Goal: Information Seeking & Learning: Learn about a topic

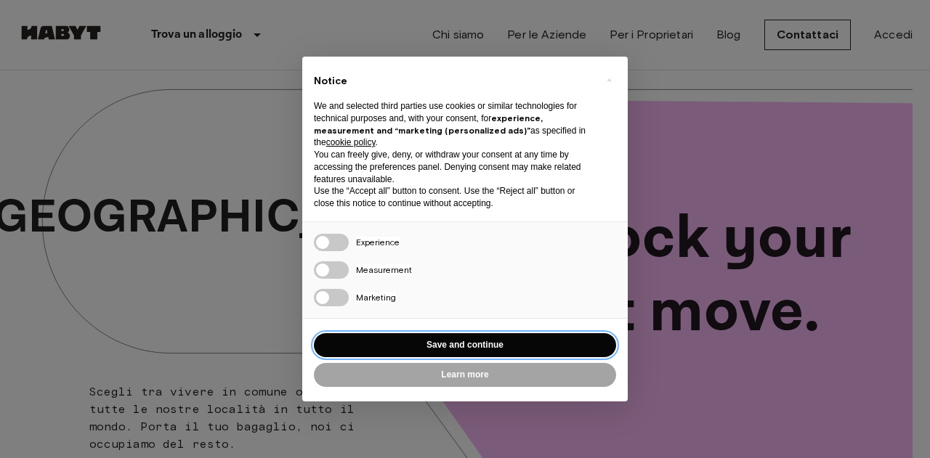
click at [452, 347] on button "Save and continue" at bounding box center [465, 346] width 302 height 24
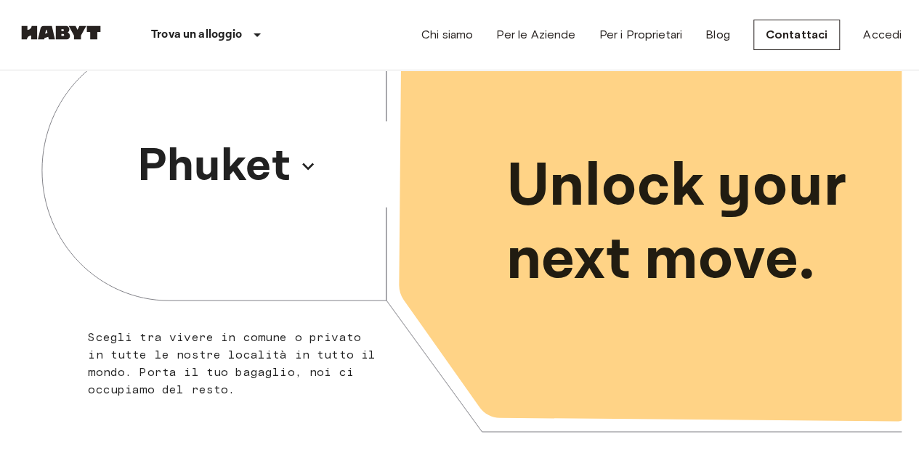
scroll to position [73, 0]
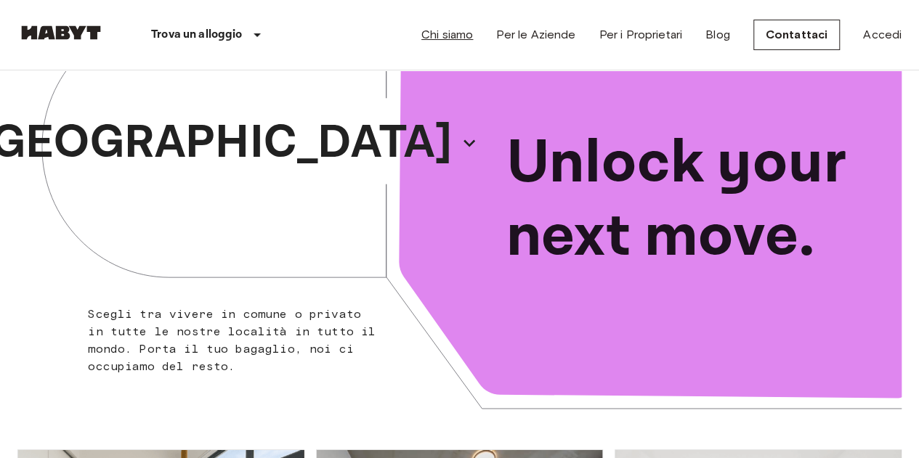
click at [452, 37] on link "Chi siamo" at bounding box center [447, 34] width 52 height 17
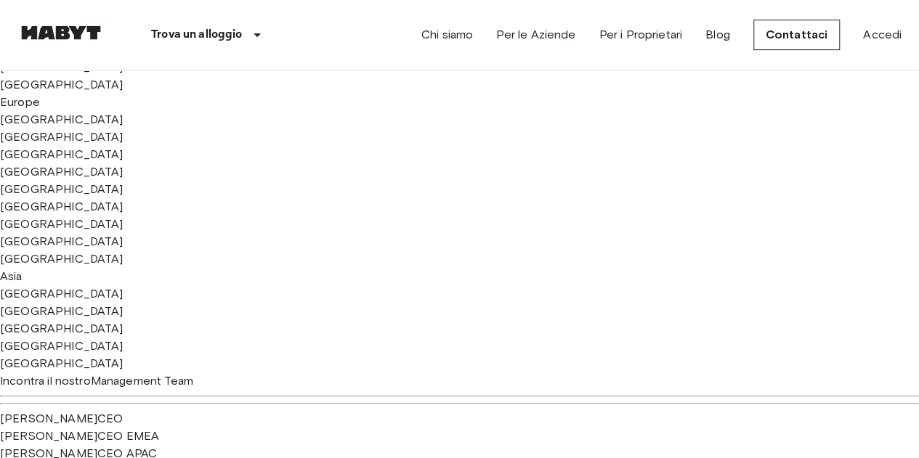
scroll to position [363, 0]
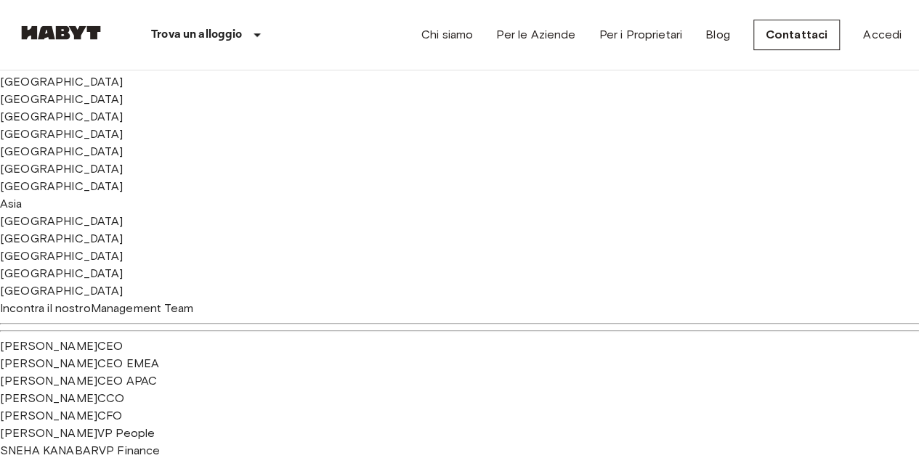
drag, startPoint x: 63, startPoint y: 221, endPoint x: 187, endPoint y: 296, distance: 144.4
copy span "Siamo il più grande operatore di alloggi flessibili a livello globale. La nostr…"
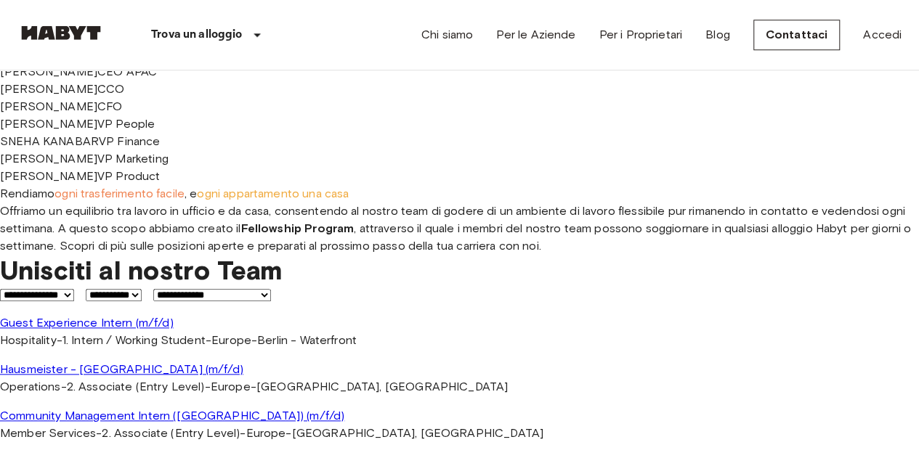
scroll to position [654, 0]
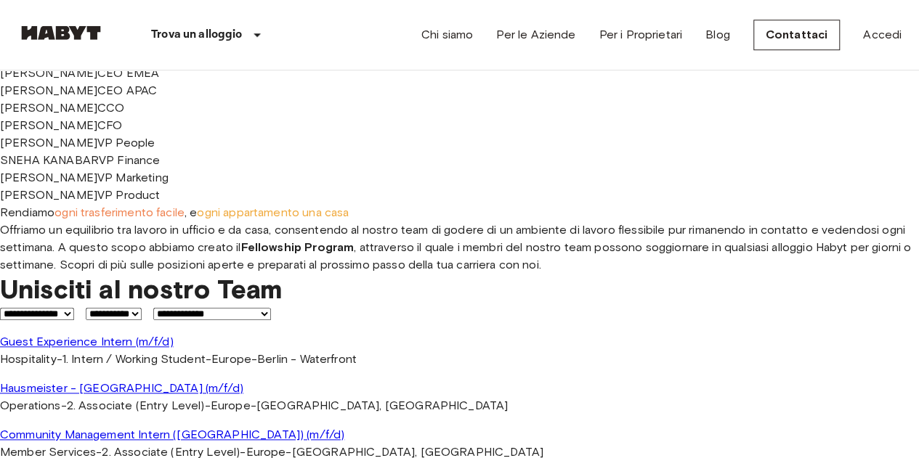
drag, startPoint x: 89, startPoint y: 190, endPoint x: 392, endPoint y: 354, distance: 345.3
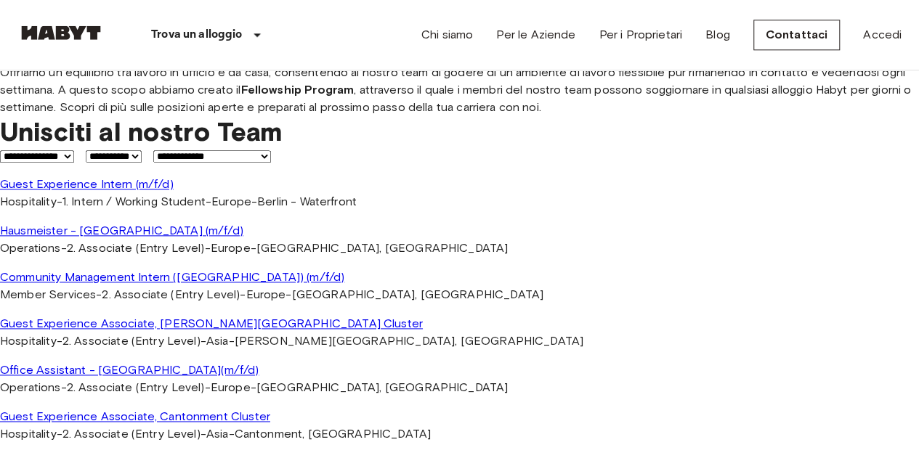
scroll to position [828, 0]
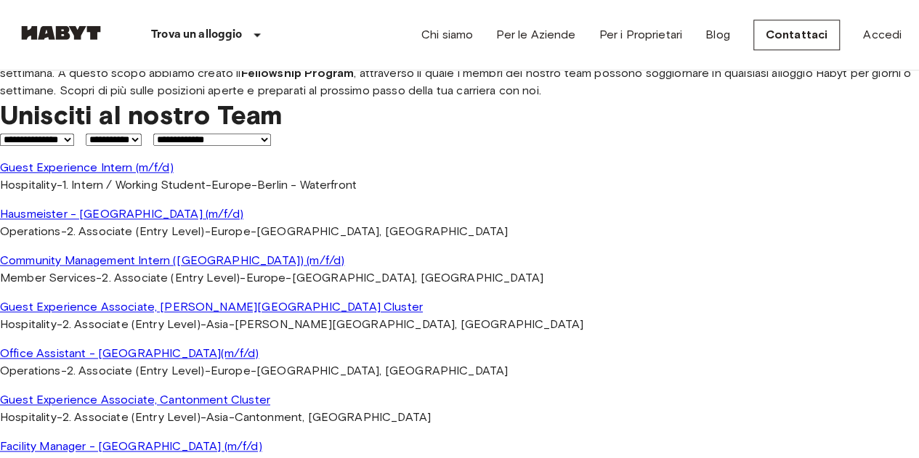
drag, startPoint x: 79, startPoint y: 187, endPoint x: 388, endPoint y: 363, distance: 355.7
copy div "Unlocking next moves dal 2017 Habyt è stata fondata a Berlino da un team di gio…"
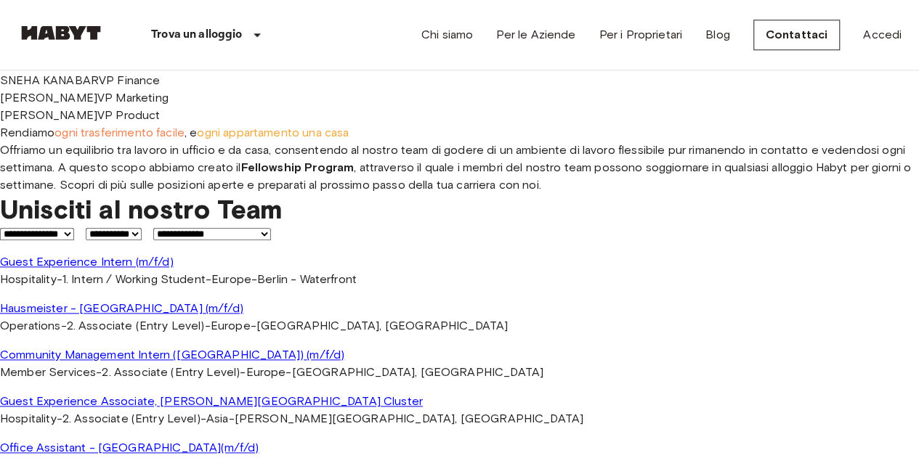
scroll to position [711, 0]
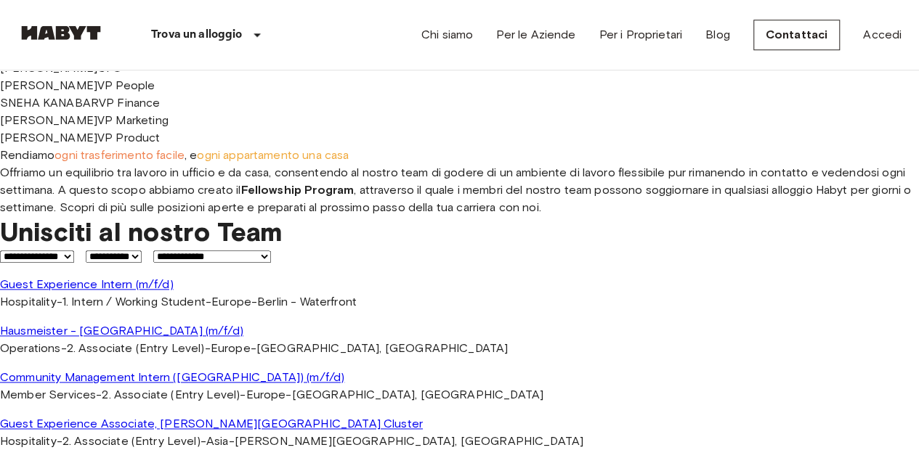
drag, startPoint x: 71, startPoint y: 306, endPoint x: 94, endPoint y: 307, distance: 23.3
drag, startPoint x: 84, startPoint y: 165, endPoint x: 302, endPoint y: 414, distance: 331.1
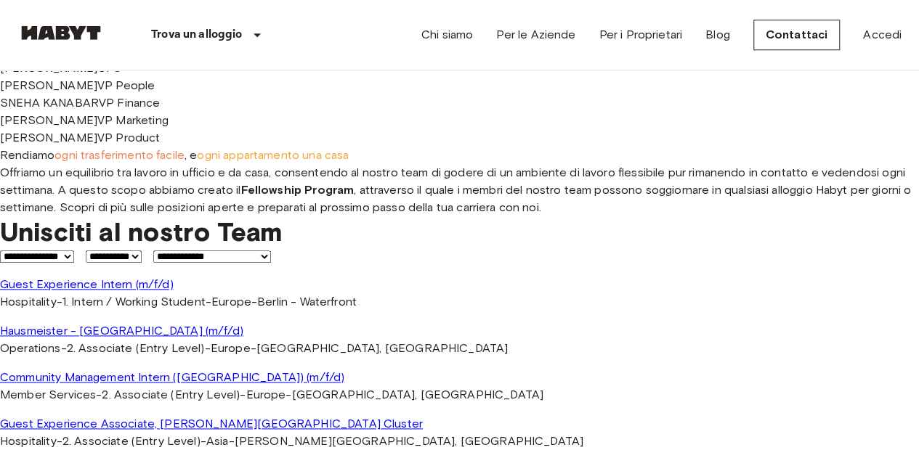
copy div "Unlocking next moves dal 2018 Determinata a trasformare le difficoltà in opport…"
drag, startPoint x: 76, startPoint y: 159, endPoint x: 445, endPoint y: 414, distance: 448.7
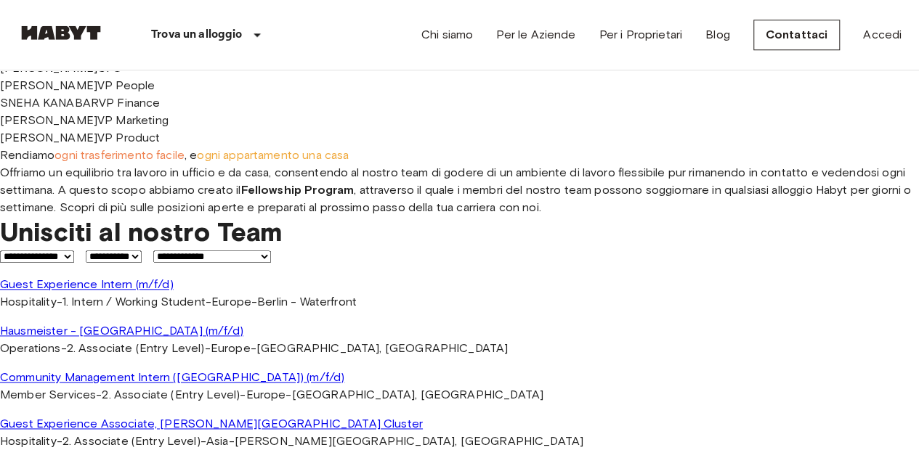
copy div "Unlocking next moves dal 2019 Habyt ha vissuto una crescita significativa di po…"
drag, startPoint x: 80, startPoint y: 144, endPoint x: 402, endPoint y: 428, distance: 429.3
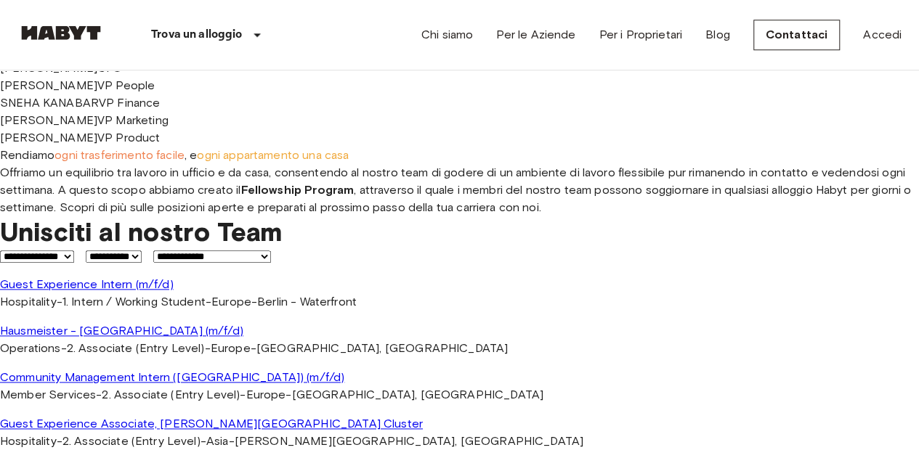
copy div "Unlocking next moves dal 2020 Habyt ha espanso con successo il suo portafoglio …"
drag, startPoint x: 86, startPoint y: 140, endPoint x: 340, endPoint y: 162, distance: 254.5
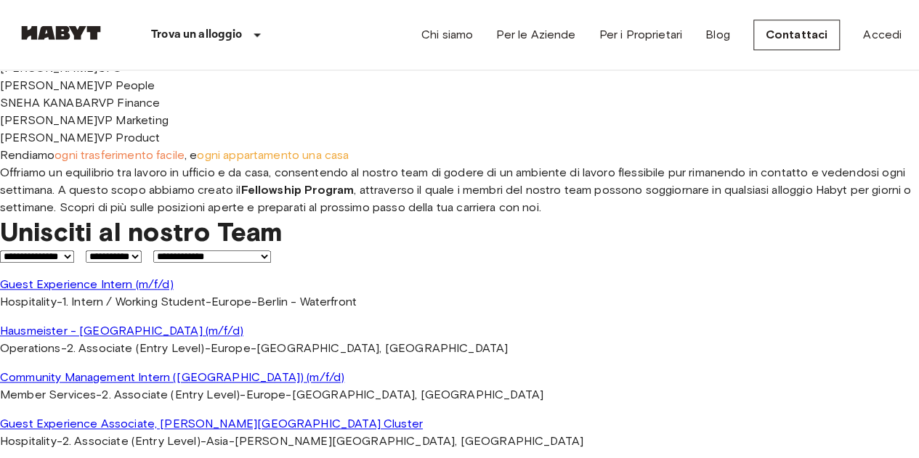
drag, startPoint x: 83, startPoint y: 140, endPoint x: 209, endPoint y: 428, distance: 314.0
copy div "Unlocking next moves dal 2021 Nonostante le sfide poste dal Covid-19, questo è …"
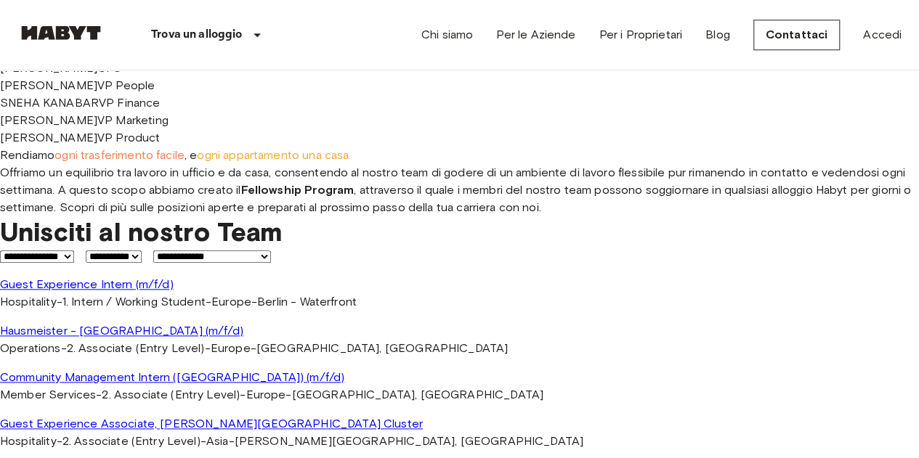
scroll to position [784, 0]
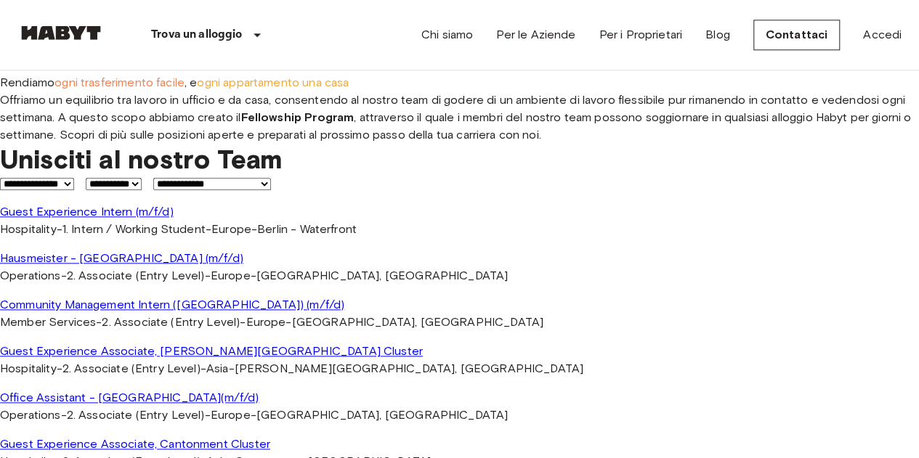
drag, startPoint x: 74, startPoint y: 84, endPoint x: 279, endPoint y: 347, distance: 334.0
copy div "Unlocking next moves dal 2022 Habyt inizia l'anno con due importanti operazioni…"
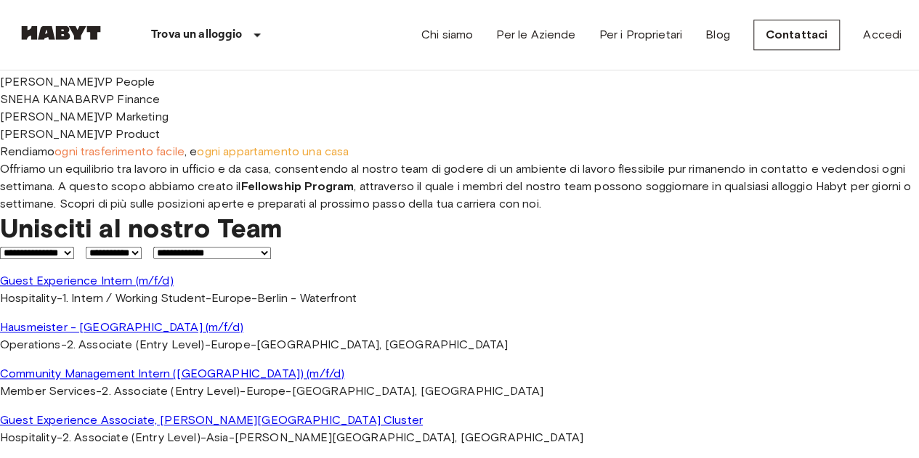
scroll to position [639, 0]
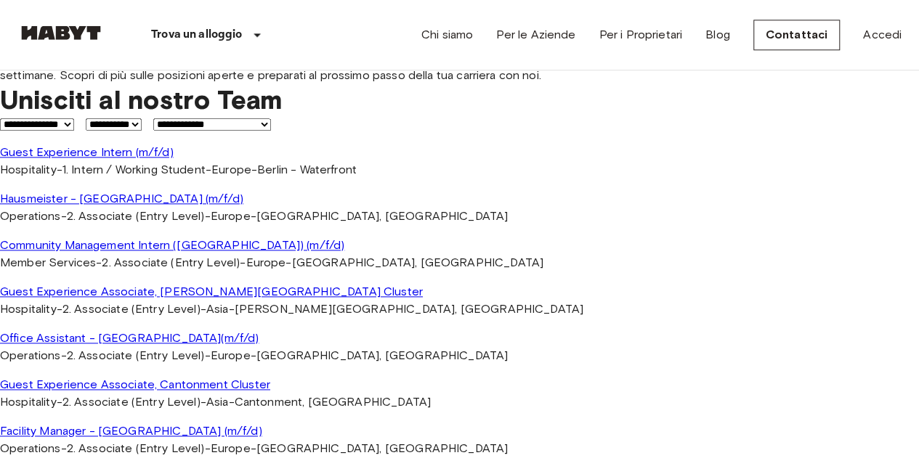
scroll to position [898, 0]
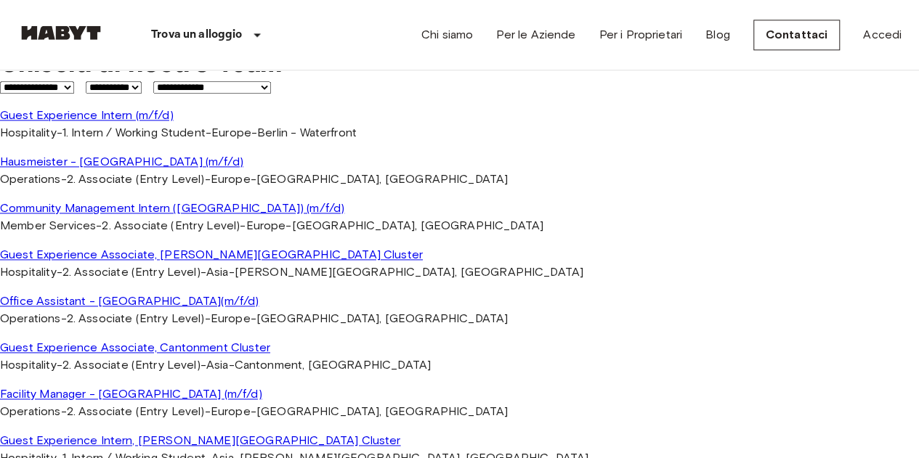
drag, startPoint x: 84, startPoint y: 213, endPoint x: 244, endPoint y: 358, distance: 216.0
copy div "Unlocking next moves dal 2023 Habyt diventa il leader globale nel mercato del c…"
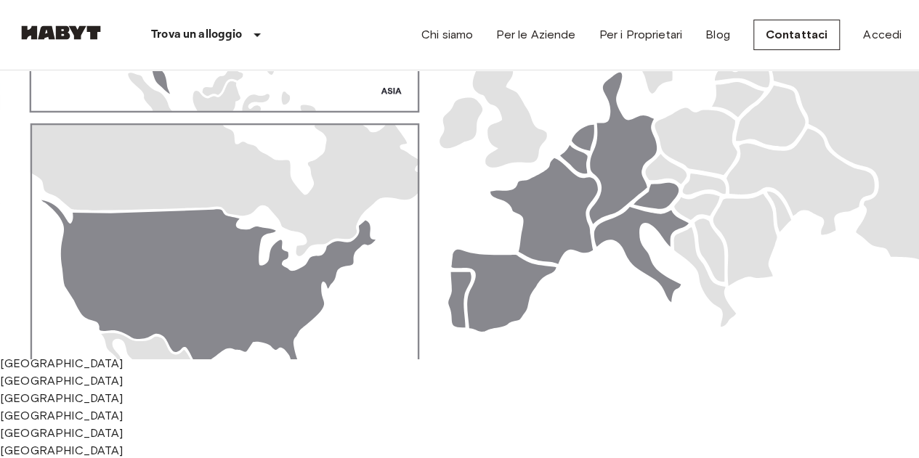
scroll to position [0, 0]
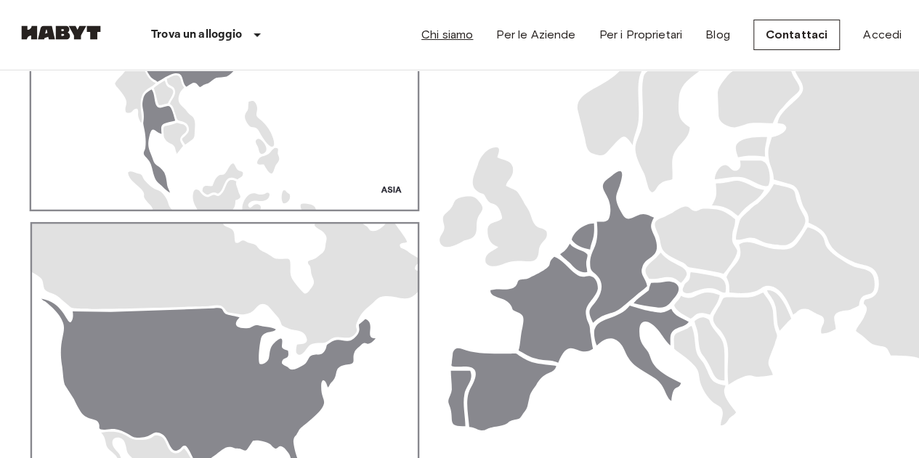
click at [461, 35] on link "Chi siamo" at bounding box center [447, 34] width 52 height 17
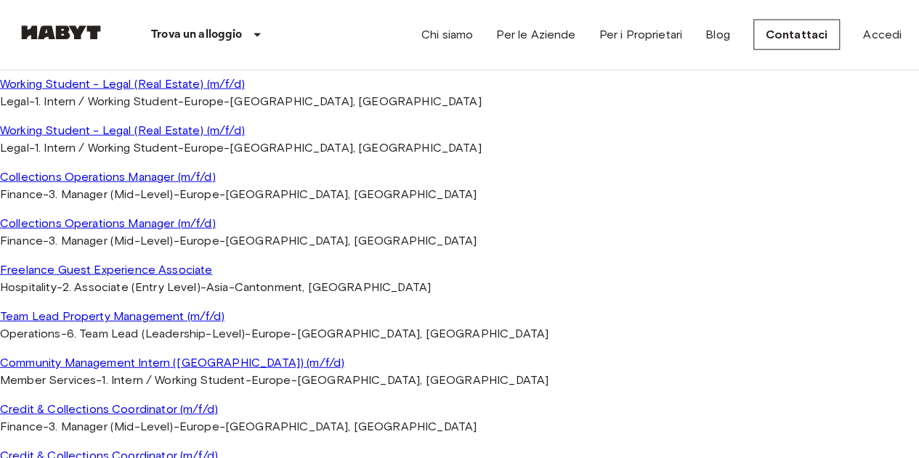
scroll to position [1799, 0]
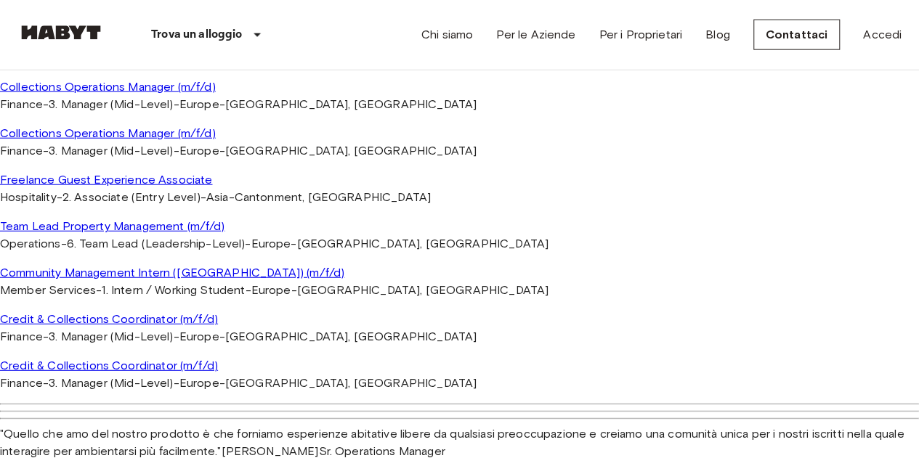
drag, startPoint x: 59, startPoint y: 105, endPoint x: 169, endPoint y: 249, distance: 181.9
copy div "15.000 Unità 30 Città 150+ Dipendenti 45+ Nazionalità"
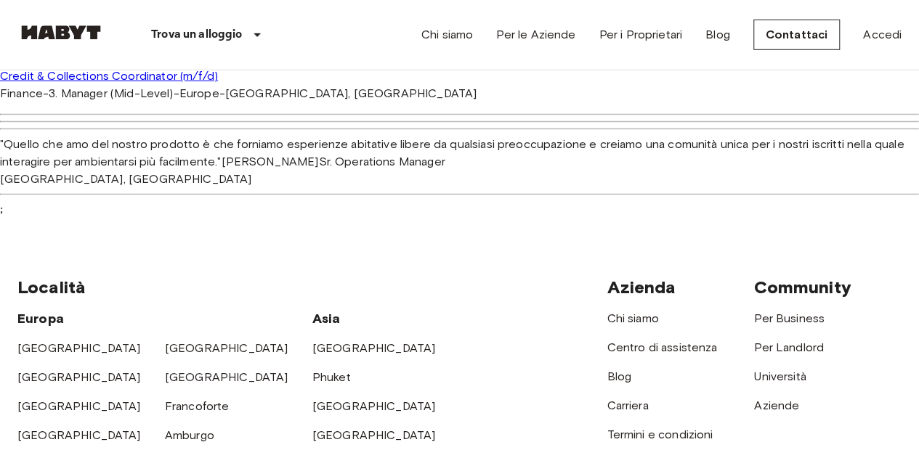
scroll to position [2090, 0]
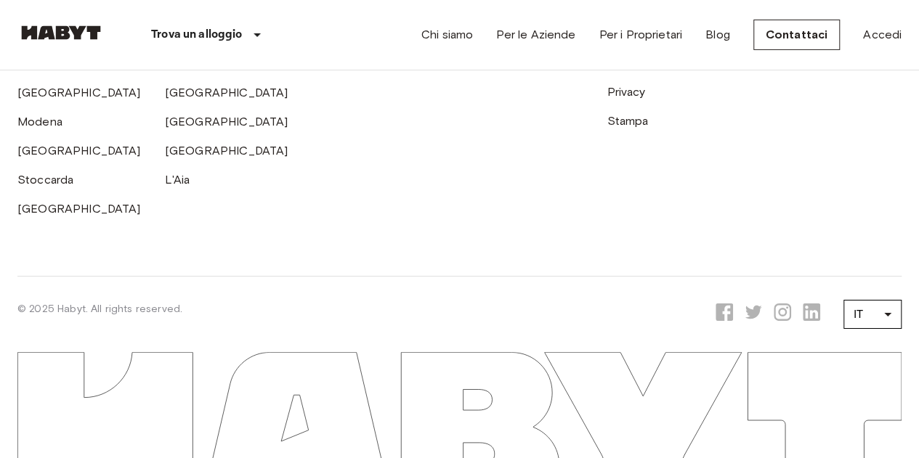
scroll to position [2818, 0]
drag, startPoint x: 59, startPoint y: 160, endPoint x: 360, endPoint y: 397, distance: 383.9
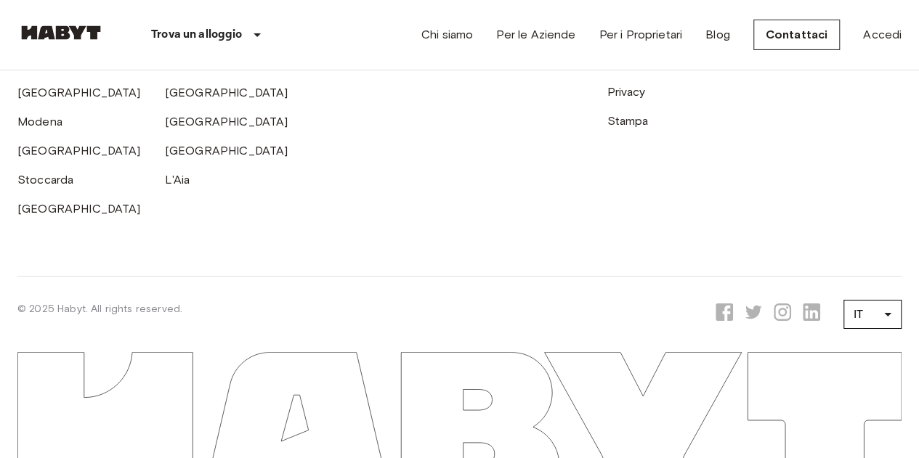
click at [629, 12] on link "Carriera" at bounding box center [627, 5] width 41 height 14
click at [625, 41] on link "Termini e condizioni" at bounding box center [660, 34] width 106 height 14
click at [626, 70] on link "Imprint" at bounding box center [625, 63] width 37 height 14
click at [623, 99] on link "Privacy" at bounding box center [626, 92] width 39 height 14
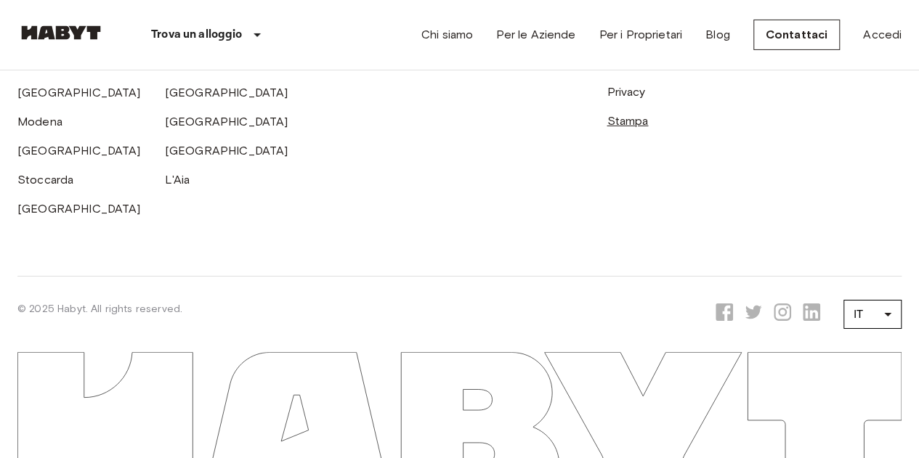
click at [626, 128] on link "Stampa" at bounding box center [627, 121] width 41 height 14
click at [767, 12] on link "Aziende" at bounding box center [776, 5] width 45 height 14
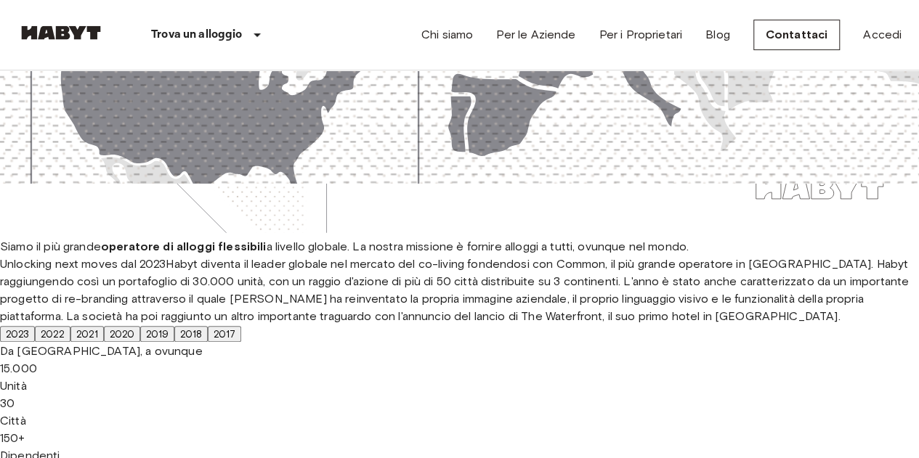
scroll to position [0, 0]
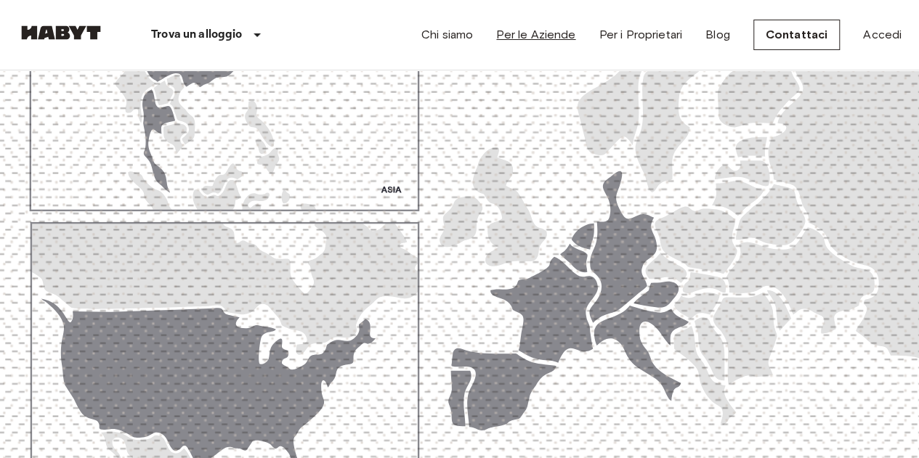
click at [539, 35] on link "Per le Aziende" at bounding box center [535, 34] width 79 height 17
click at [639, 33] on link "Per i Proprietari" at bounding box center [641, 34] width 84 height 17
click at [719, 33] on link "Blog" at bounding box center [718, 34] width 25 height 17
click at [789, 36] on link "Contattaci" at bounding box center [796, 35] width 87 height 31
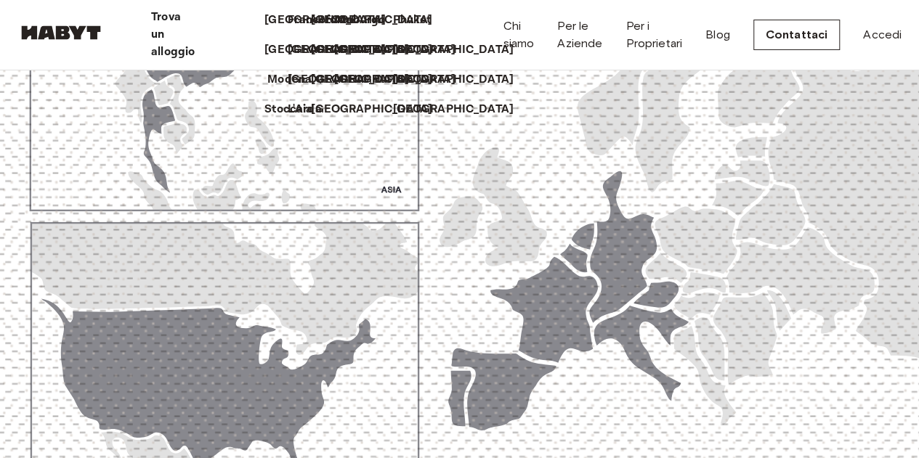
click at [267, 89] on p "Modena" at bounding box center [289, 79] width 44 height 17
click at [314, 118] on p "[GEOGRAPHIC_DATA]" at bounding box center [374, 109] width 121 height 17
click at [346, 59] on p "[GEOGRAPHIC_DATA]" at bounding box center [397, 49] width 121 height 17
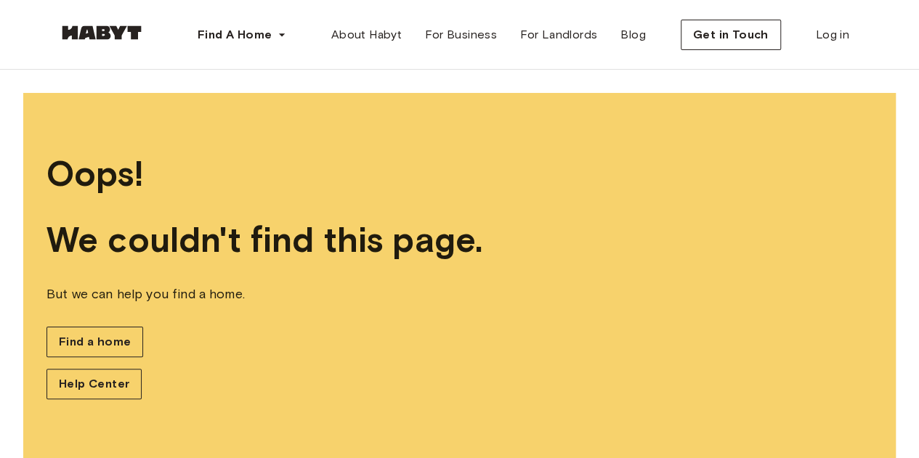
scroll to position [25, 0]
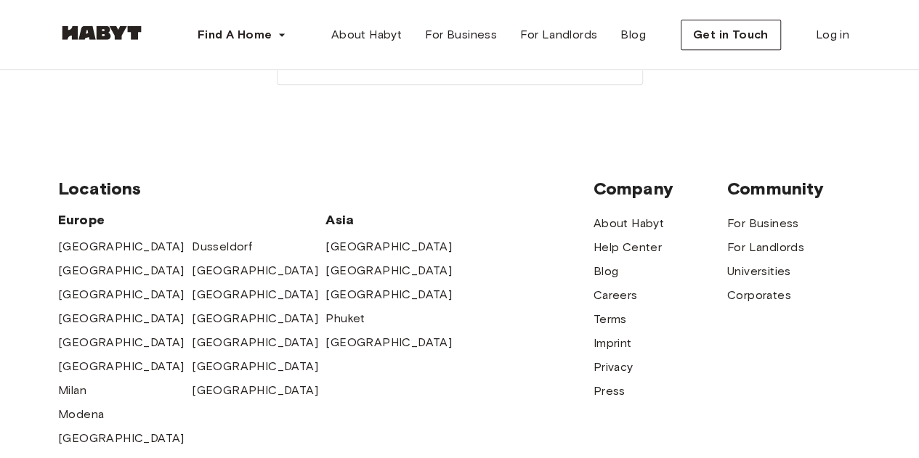
scroll to position [654, 0]
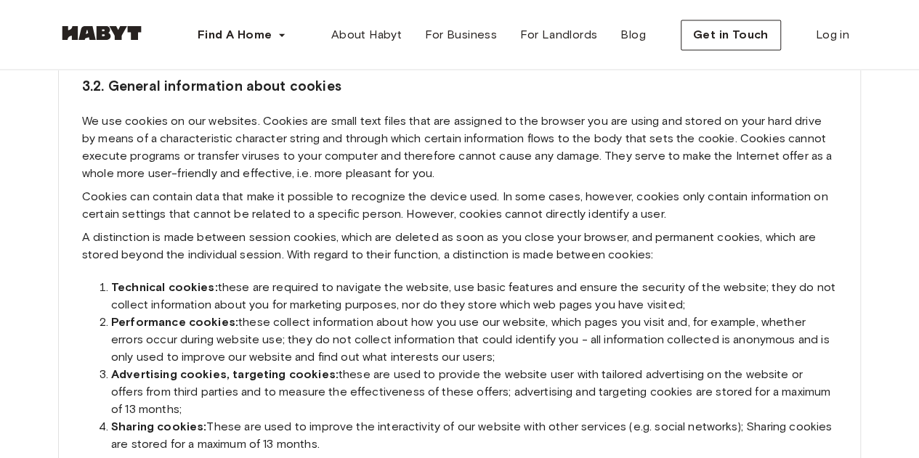
scroll to position [1163, 0]
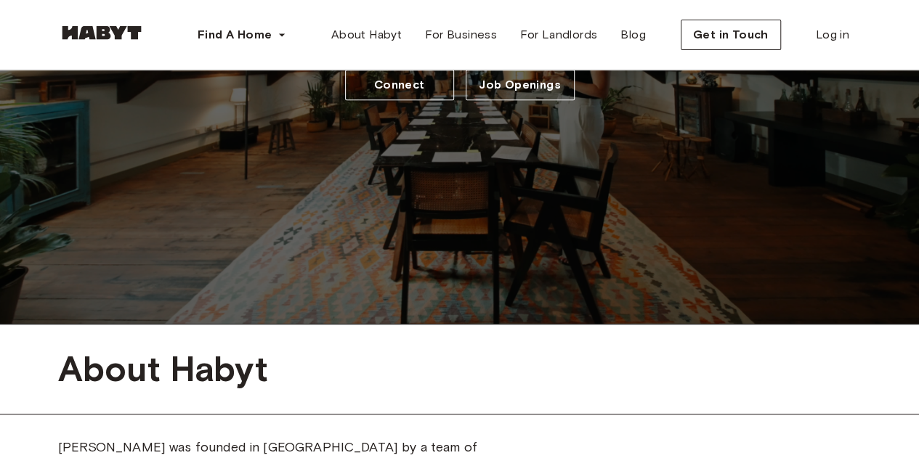
scroll to position [509, 0]
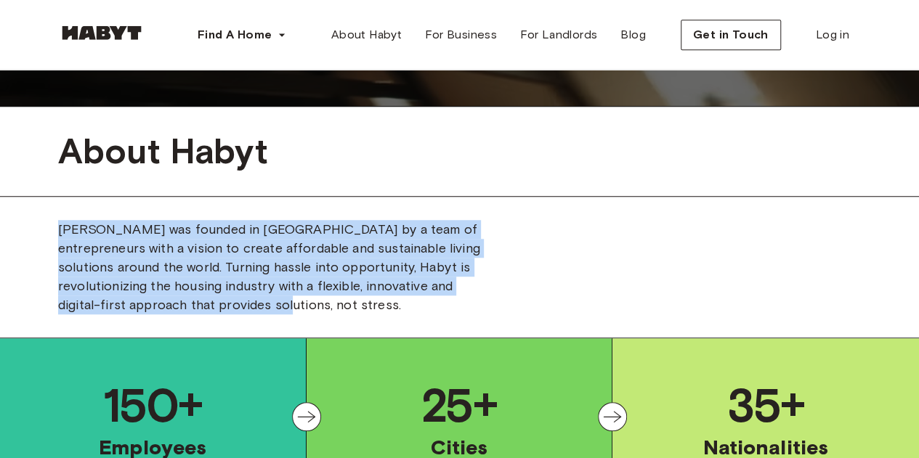
drag, startPoint x: 57, startPoint y: 228, endPoint x: 234, endPoint y: 309, distance: 194.1
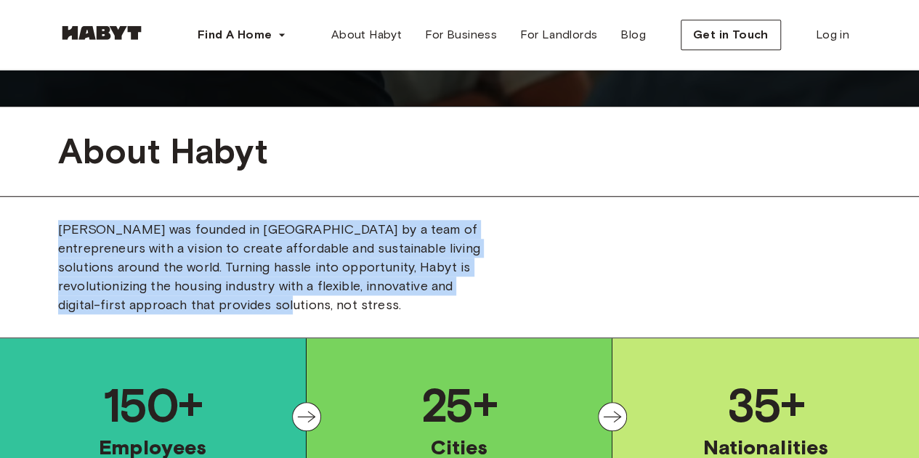
click at [234, 309] on div "Habyt was founded in Berlin by a team of entrepreneurs with a vision to create …" at bounding box center [459, 267] width 919 height 94
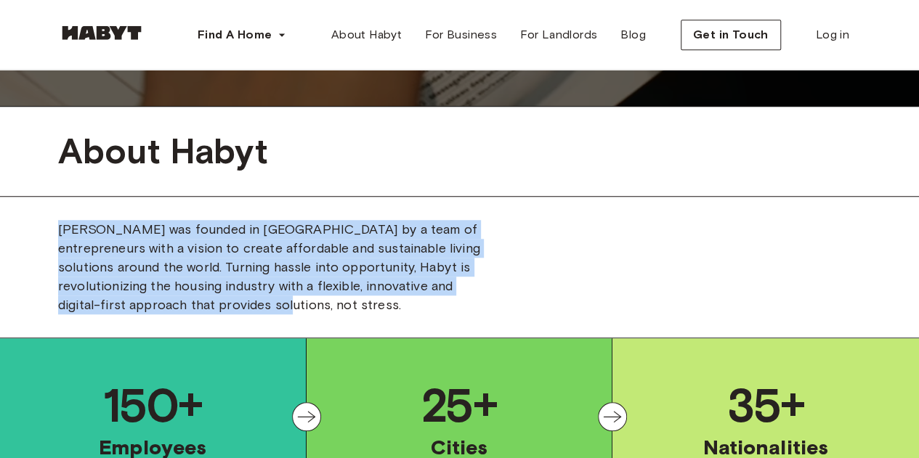
copy span "Habyt was founded in Berlin by a team of entrepreneurs with a vision to create …"
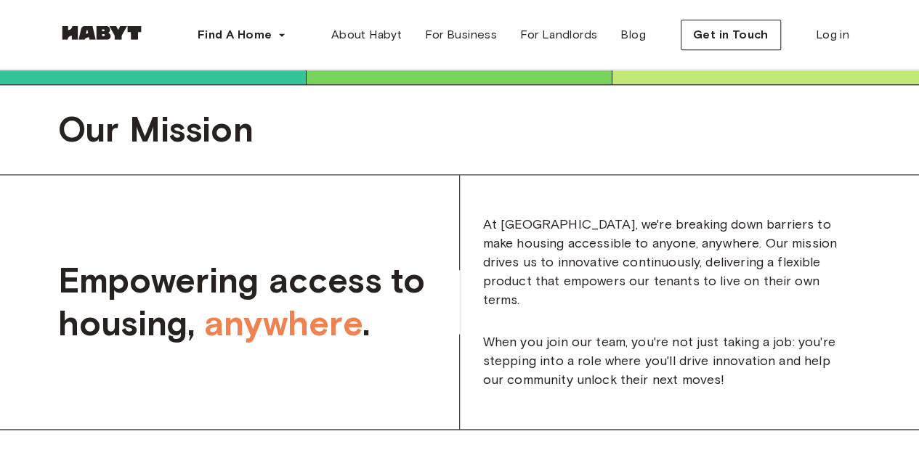
scroll to position [945, 0]
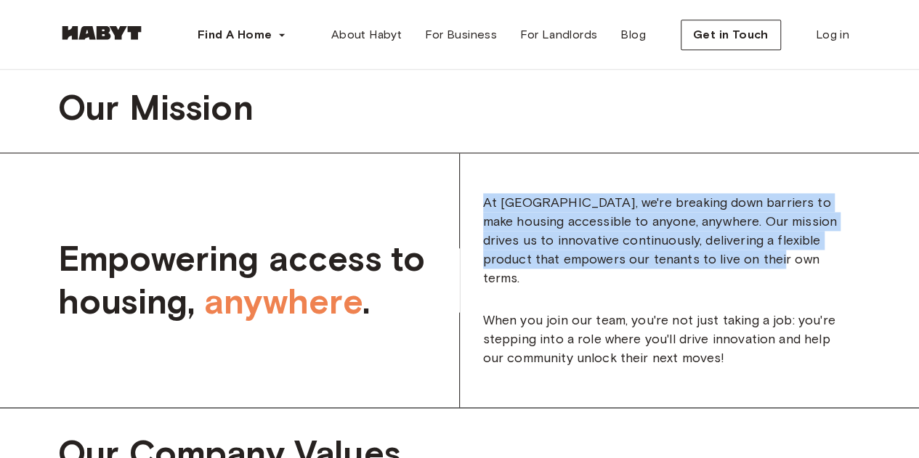
drag, startPoint x: 481, startPoint y: 211, endPoint x: 836, endPoint y: 262, distance: 358.9
click at [836, 262] on div "At Habyt, we're breaking down barriers to make housing accessible to anyone, an…" at bounding box center [661, 280] width 402 height 254
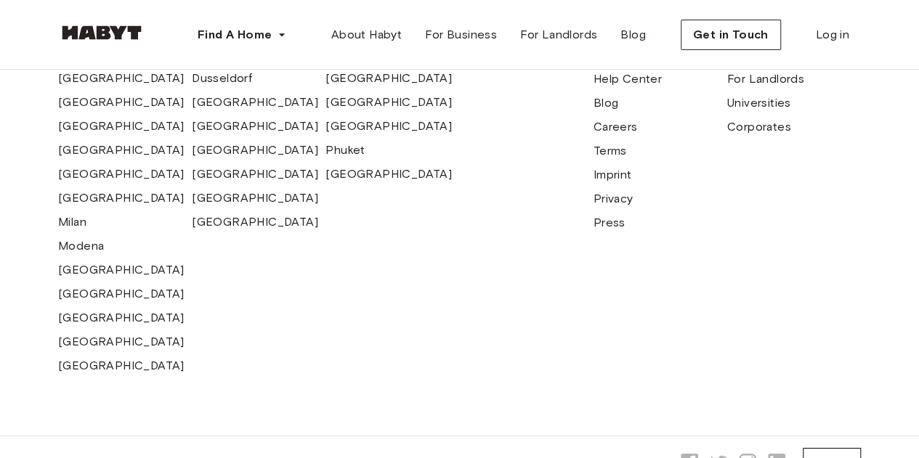
scroll to position [5377, 0]
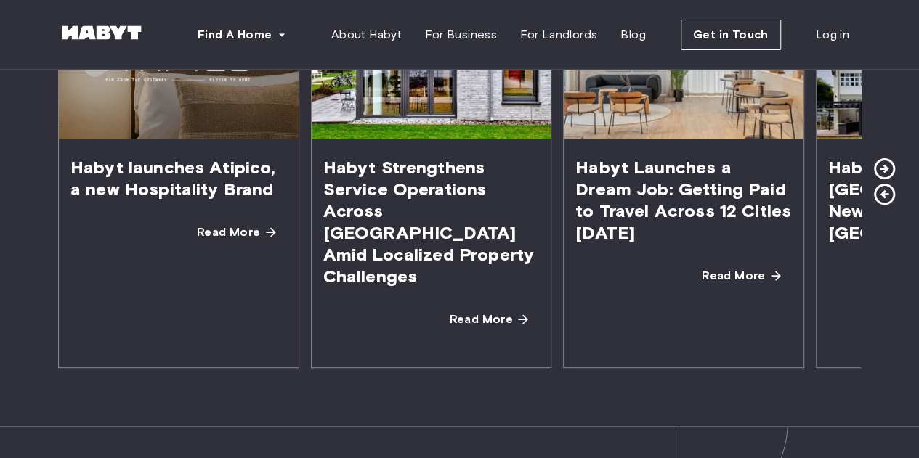
scroll to position [2979, 0]
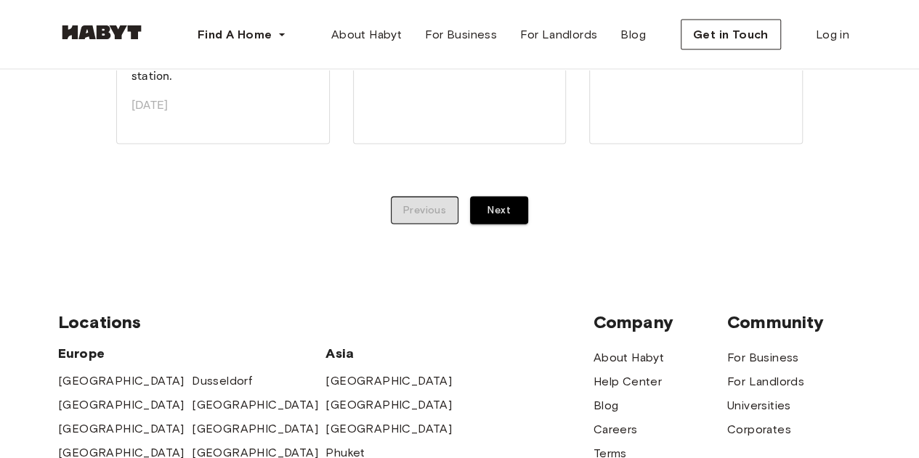
scroll to position [1526, 0]
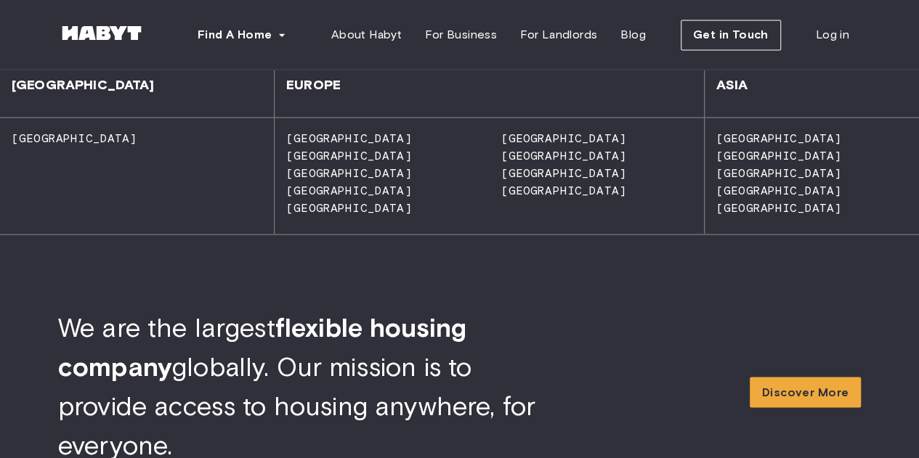
scroll to position [1381, 0]
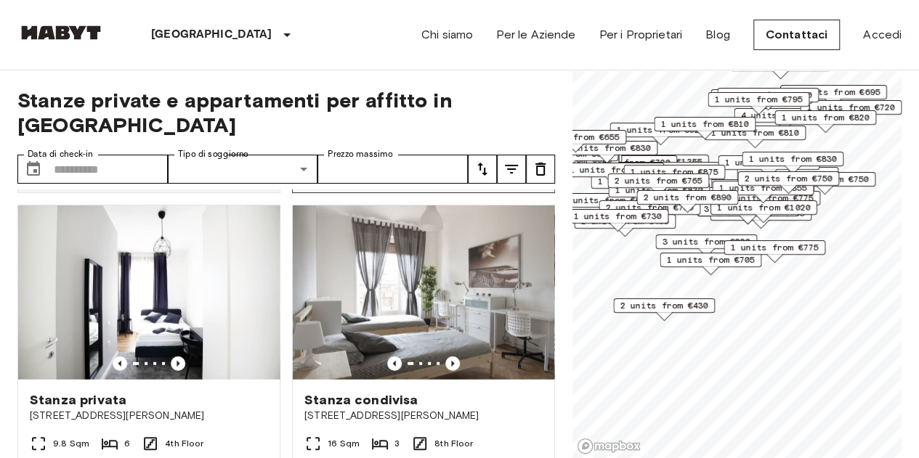
scroll to position [1962, 0]
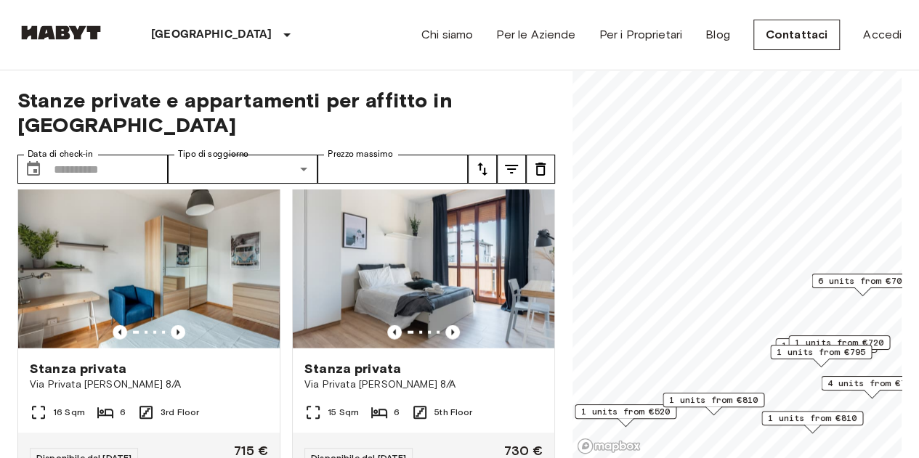
scroll to position [320, 0]
